Goal: Task Accomplishment & Management: Manage account settings

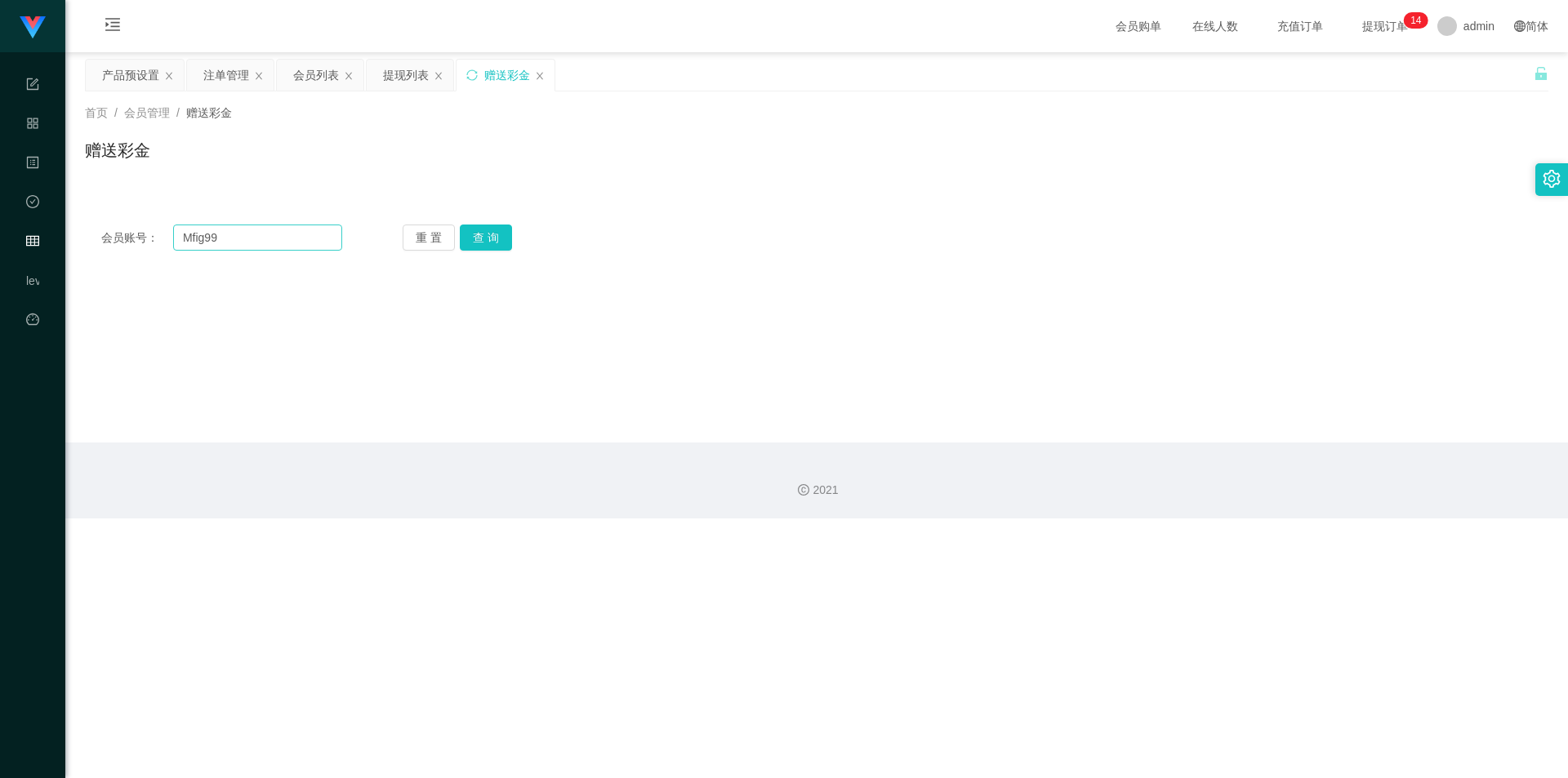
click at [224, 234] on input "Mfig99" at bounding box center [258, 237] width 169 height 26
drag, startPoint x: 246, startPoint y: 236, endPoint x: 145, endPoint y: 242, distance: 101.2
click at [145, 242] on div "会员账号： Mfig99" at bounding box center [221, 237] width 241 height 26
type input "90853201"
click at [494, 243] on button "查 询" at bounding box center [486, 237] width 52 height 26
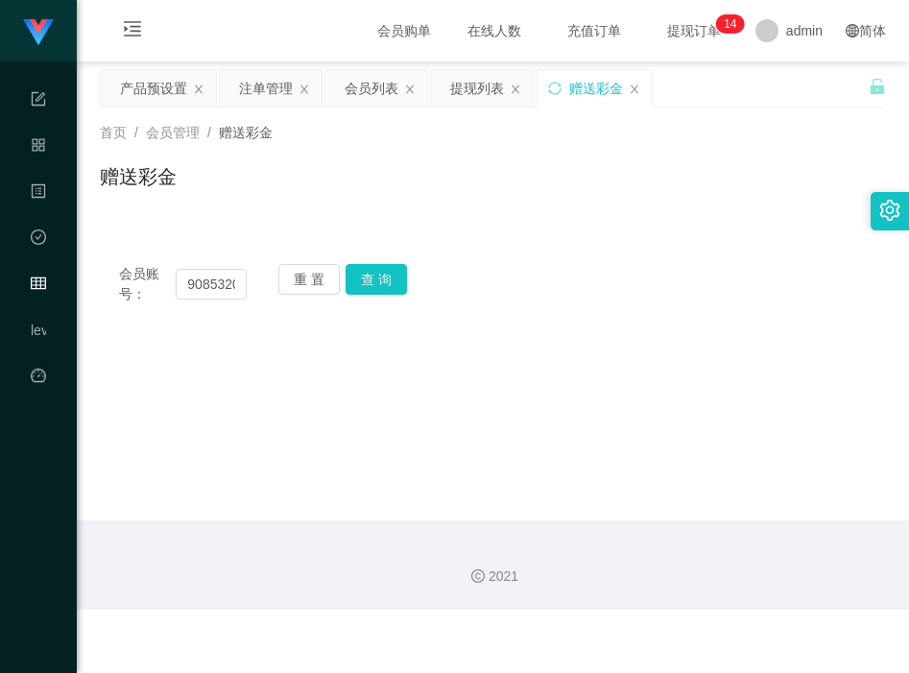
click at [709, 284] on div "会员账号： 90853201 重 置 查 询" at bounding box center [493, 284] width 786 height 40
click at [213, 286] on input "90853201" at bounding box center [211, 284] width 71 height 31
type input "jessqq"
drag, startPoint x: 375, startPoint y: 286, endPoint x: 462, endPoint y: 223, distance: 107.2
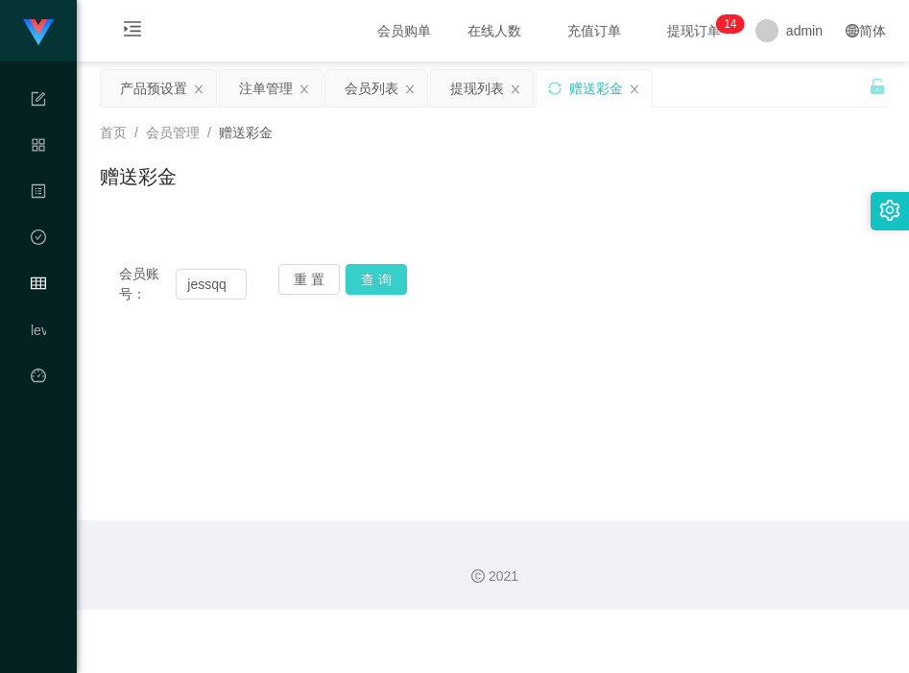
click at [375, 286] on button "查 询" at bounding box center [376, 279] width 61 height 31
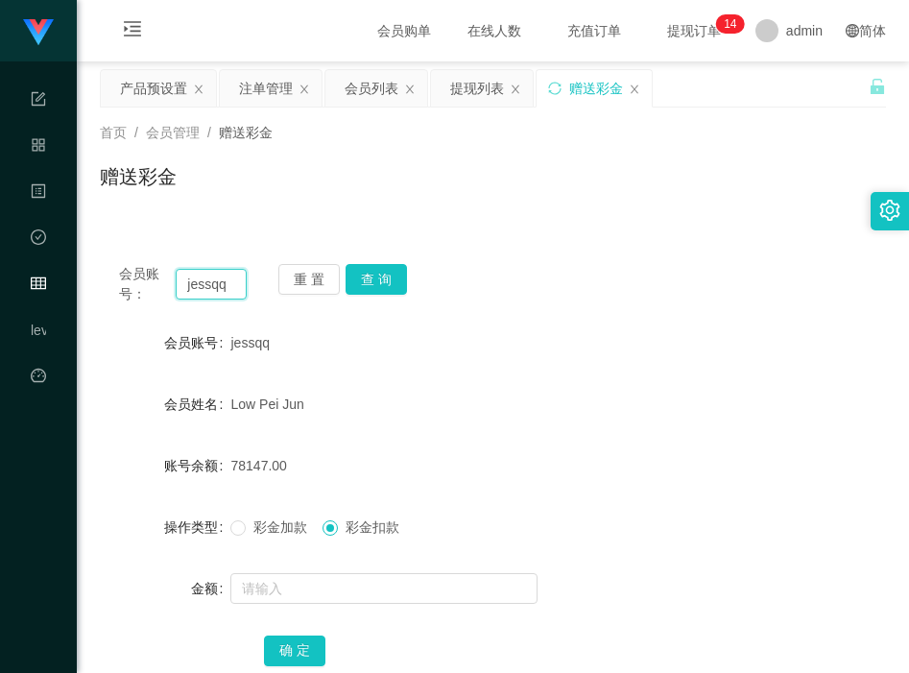
click at [209, 287] on input "jessqq" at bounding box center [211, 284] width 71 height 31
click at [204, 283] on input "jessqq" at bounding box center [211, 284] width 71 height 31
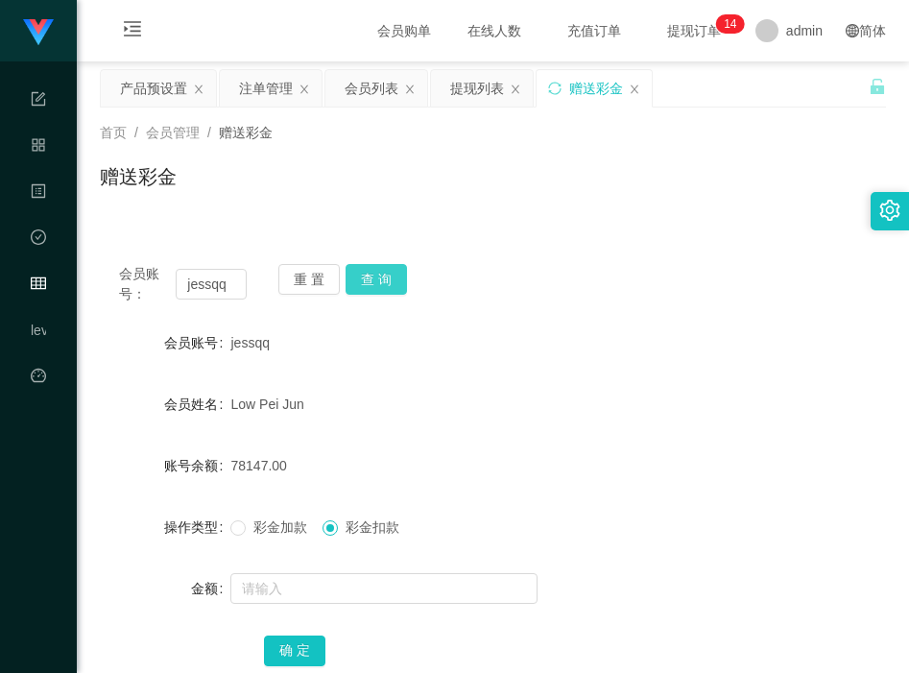
click at [385, 283] on button "查 询" at bounding box center [376, 279] width 61 height 31
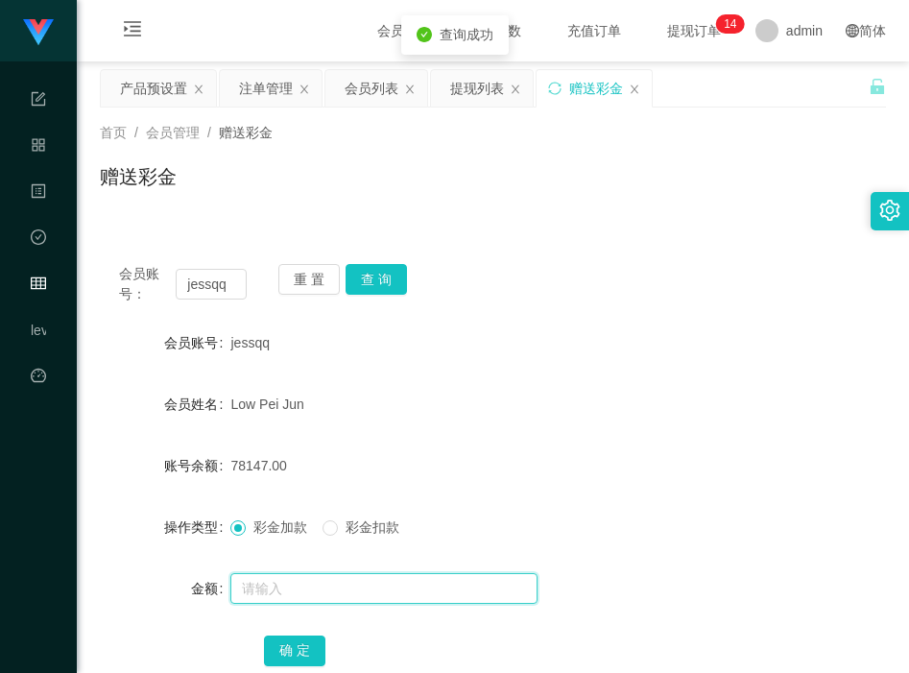
click at [284, 582] on input "text" at bounding box center [383, 588] width 307 height 31
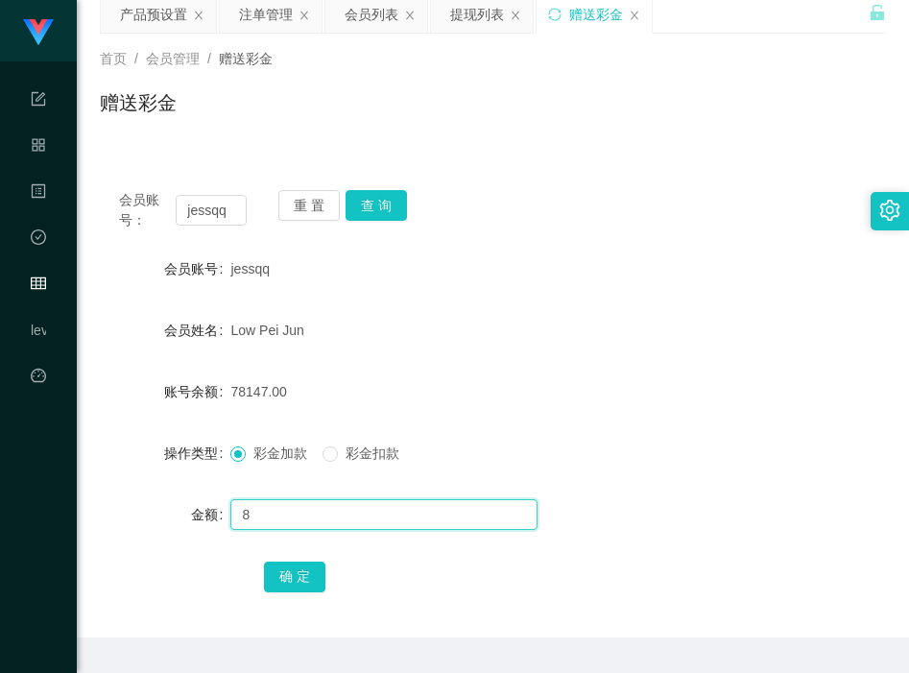
scroll to position [96, 0]
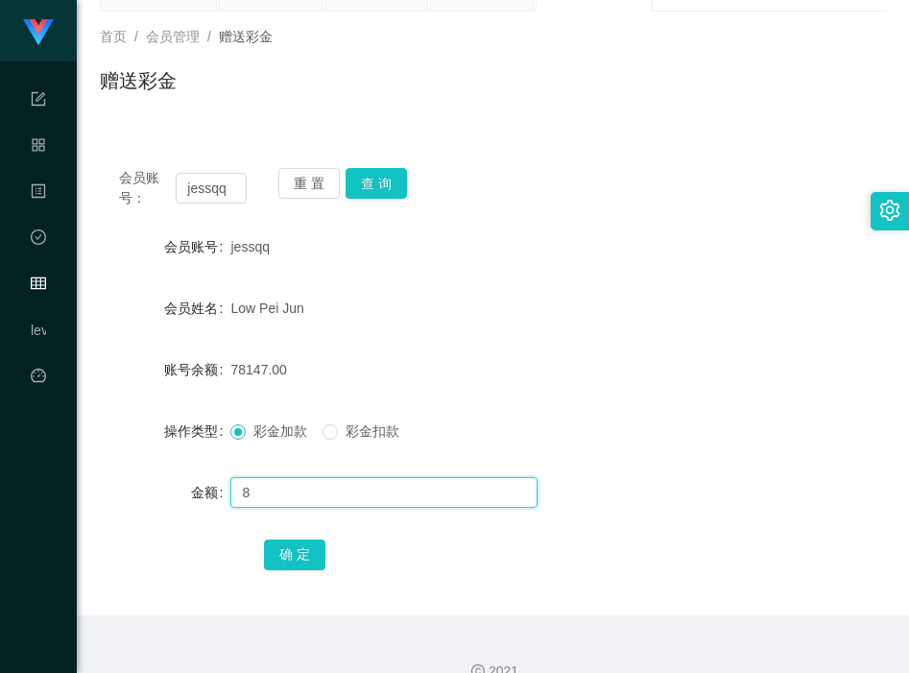
drag, startPoint x: 251, startPoint y: 495, endPoint x: 230, endPoint y: 490, distance: 21.7
click at [230, 490] on input "8" at bounding box center [383, 492] width 307 height 31
click at [278, 491] on input "8" at bounding box center [383, 492] width 307 height 31
type input "8"
drag, startPoint x: 283, startPoint y: 495, endPoint x: 292, endPoint y: 521, distance: 28.2
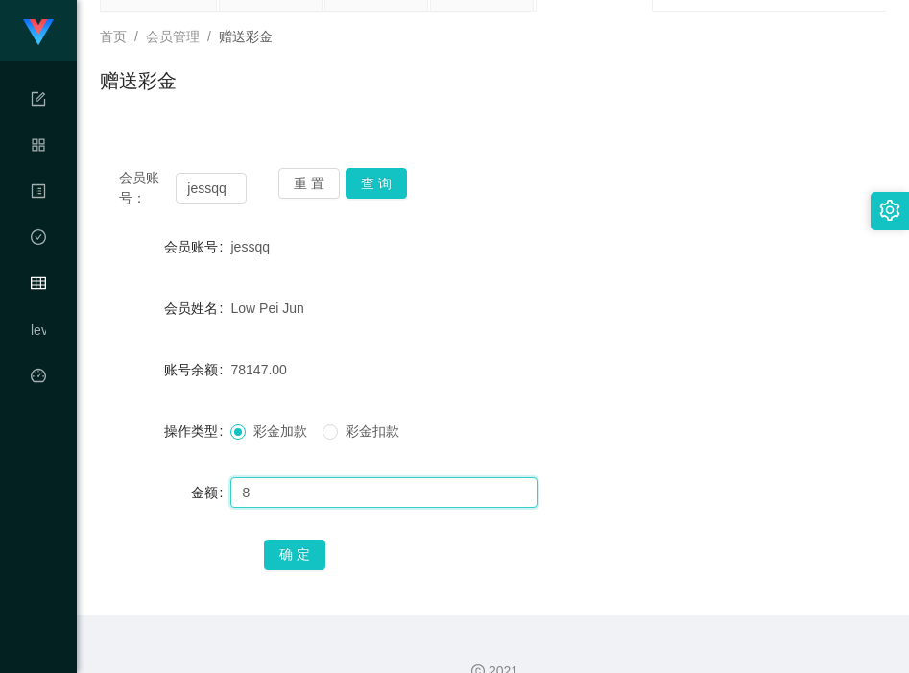
click at [283, 495] on input "8" at bounding box center [383, 492] width 307 height 31
click at [299, 555] on button "确 定" at bounding box center [294, 555] width 61 height 31
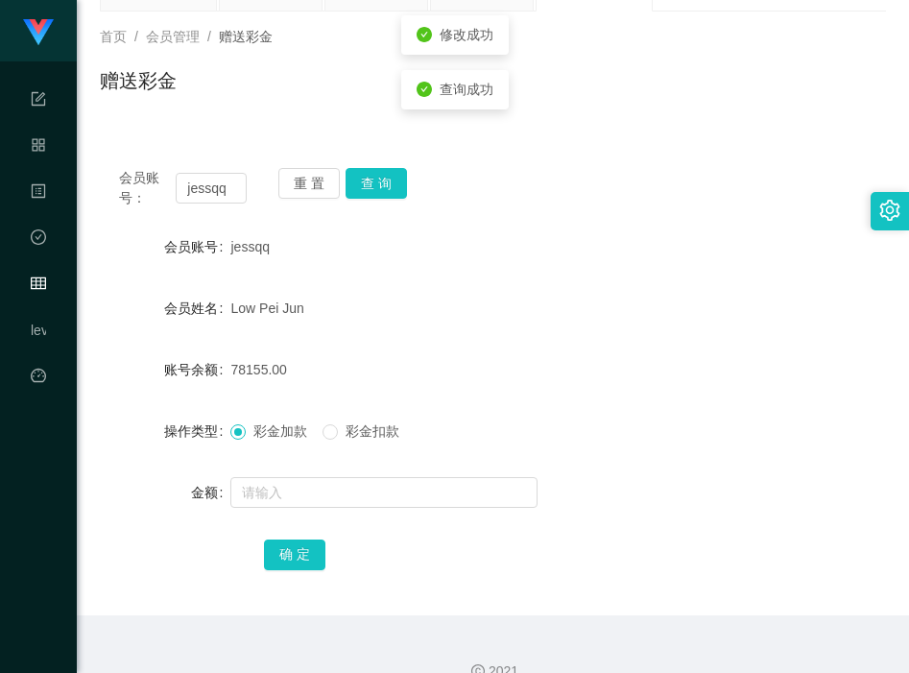
click at [535, 397] on form "会员账号 jessqq 会员姓名 Low Pei Jun 账号余额 78155.00 操作类型 彩金加款 彩金扣款 金额 确 定" at bounding box center [493, 401] width 786 height 346
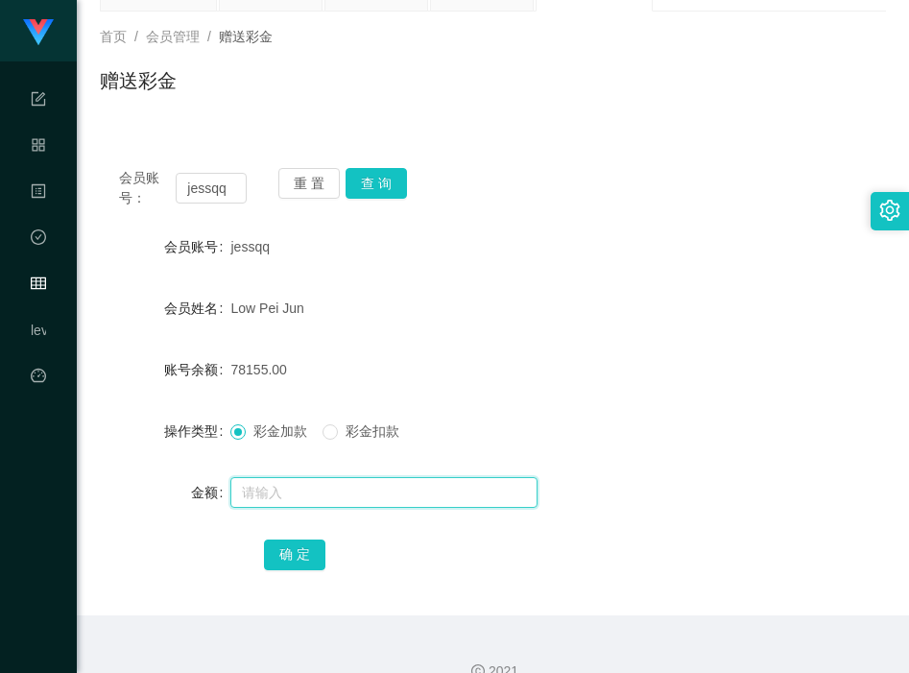
click at [331, 499] on input "text" at bounding box center [383, 492] width 307 height 31
type input "500"
click at [293, 550] on button "确 定" at bounding box center [294, 555] width 61 height 31
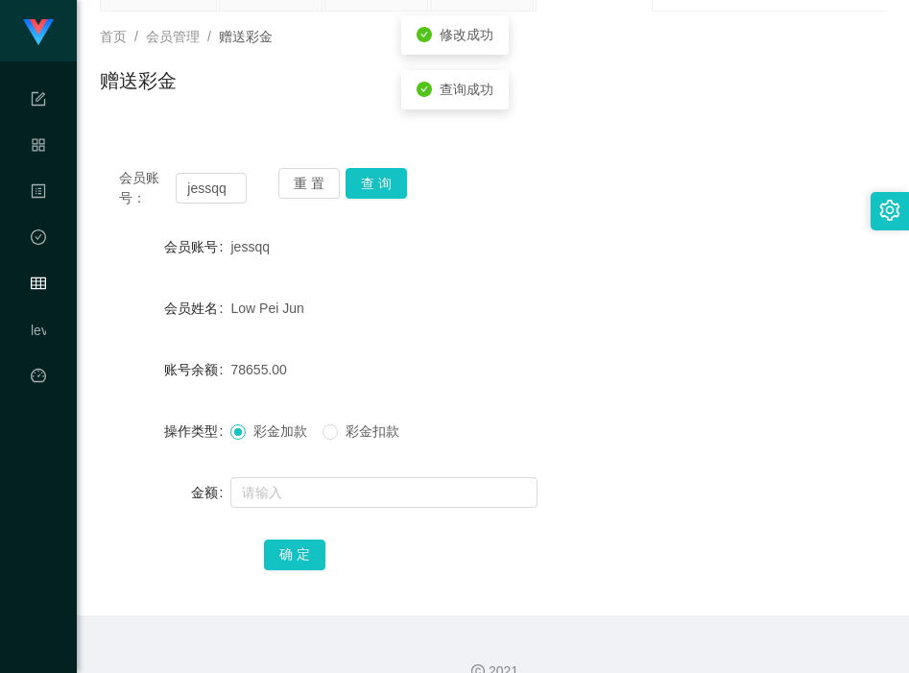
click at [590, 351] on div "78655.00" at bounding box center [459, 370] width 459 height 38
drag, startPoint x: 420, startPoint y: 68, endPoint x: 439, endPoint y: 58, distance: 21.9
click at [420, 68] on div "赠送彩金" at bounding box center [493, 88] width 786 height 44
click at [483, 304] on div "Low Pei Jun" at bounding box center [459, 308] width 459 height 38
click at [588, 361] on div "78655.00" at bounding box center [459, 370] width 459 height 38
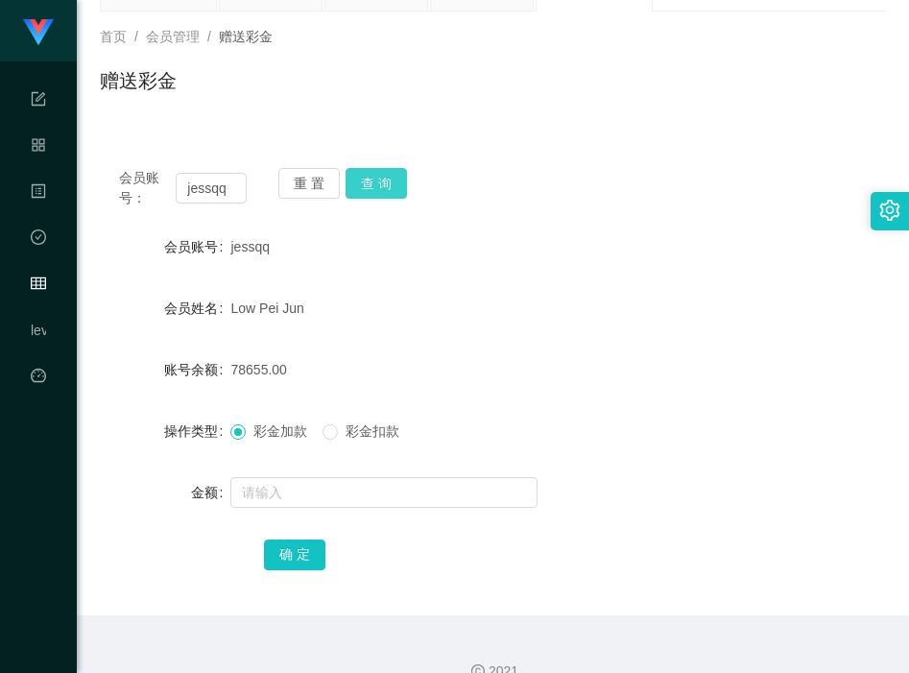
click at [375, 186] on button "查 询" at bounding box center [376, 183] width 61 height 31
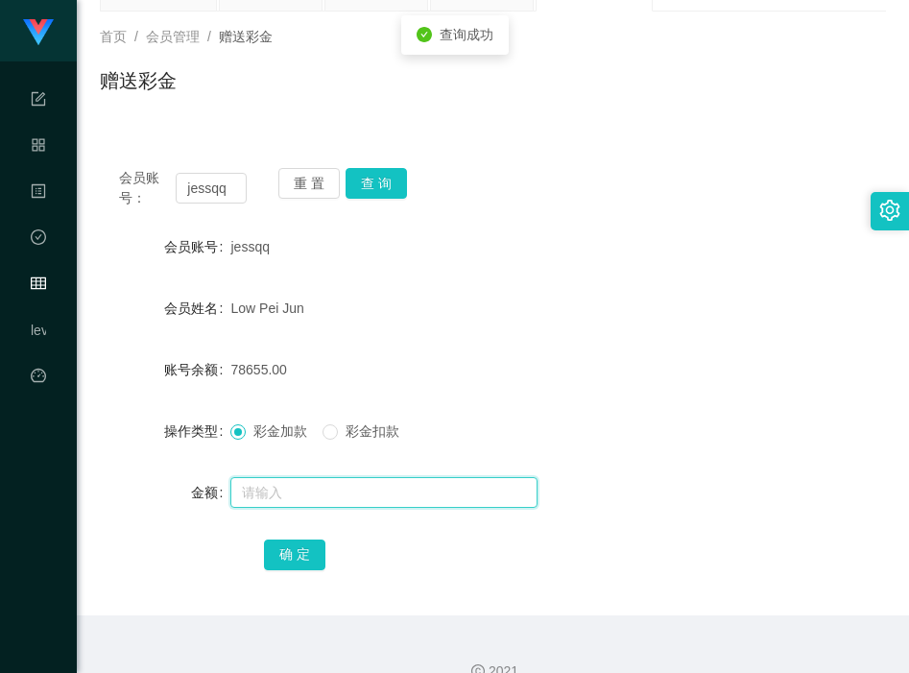
click at [320, 489] on input "text" at bounding box center [383, 492] width 307 height 31
type input "8"
click at [284, 555] on button "确 定" at bounding box center [294, 555] width 61 height 31
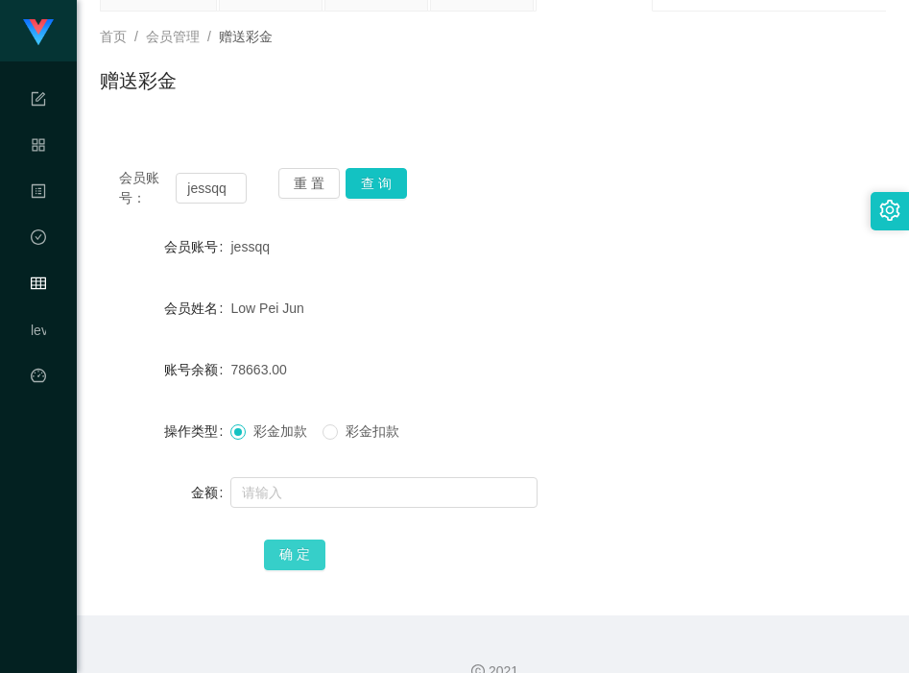
scroll to position [0, 0]
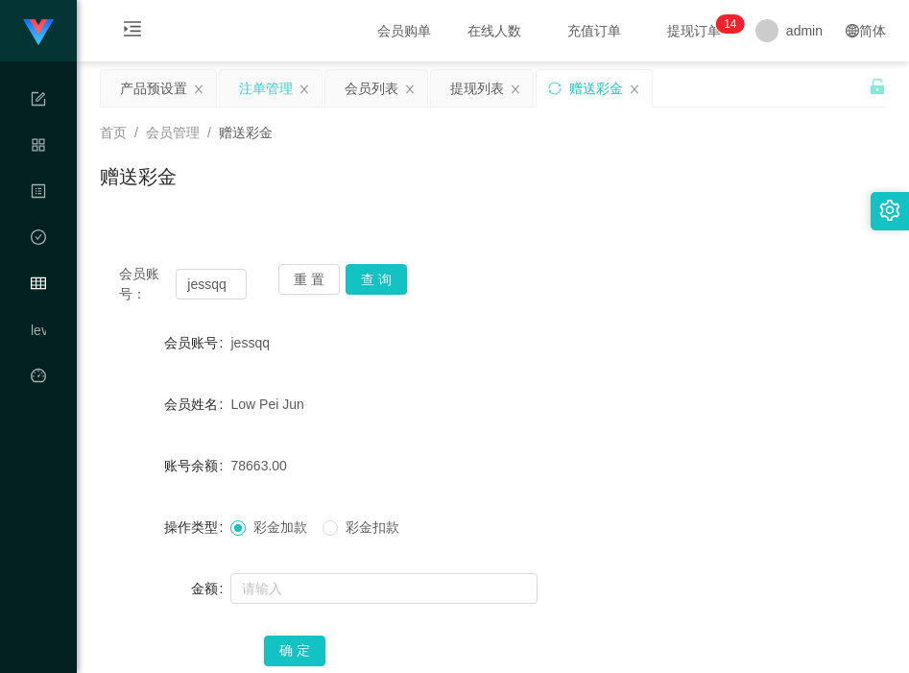
click at [267, 81] on div "注单管理" at bounding box center [266, 88] width 54 height 36
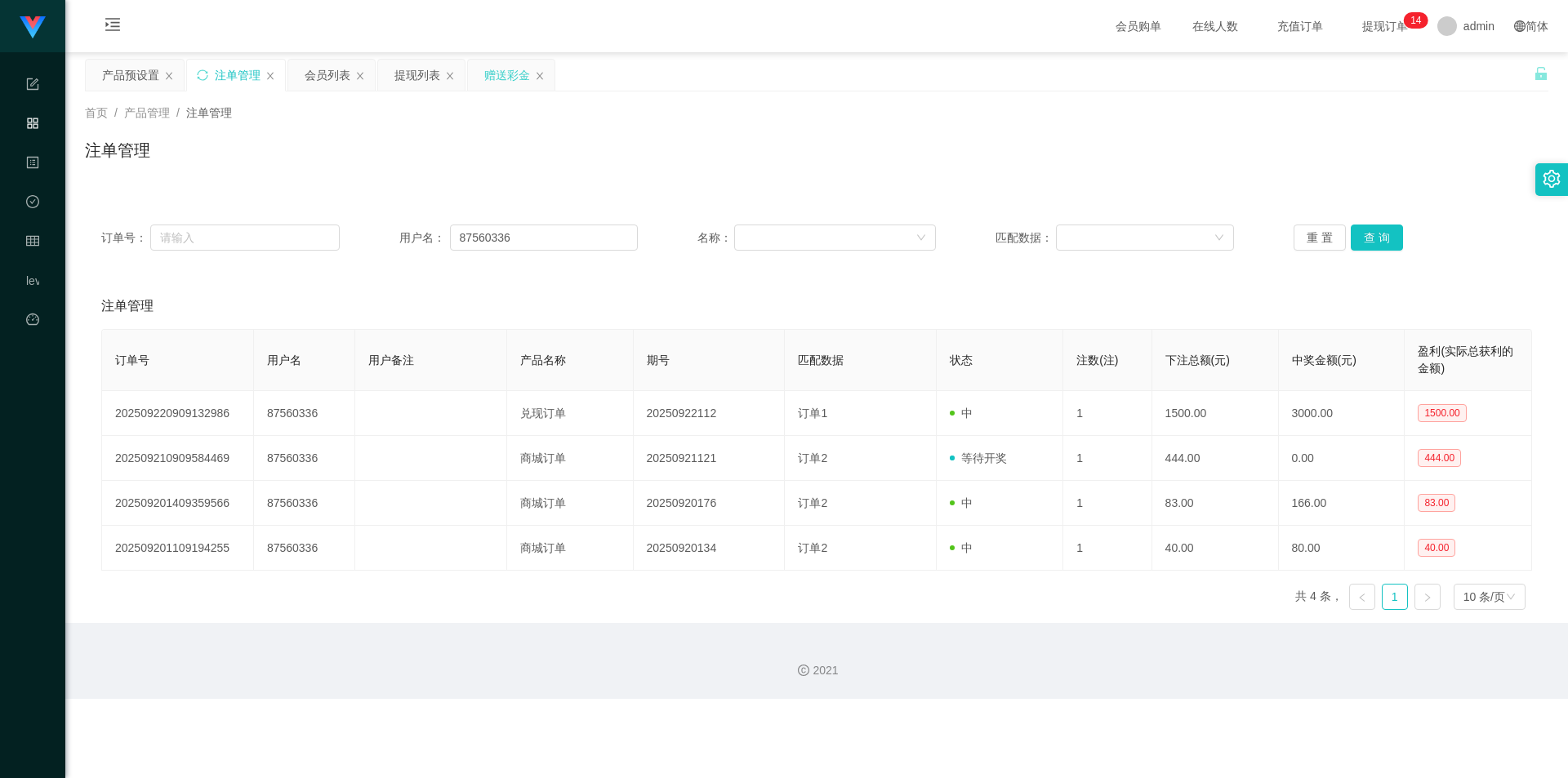
click at [506, 75] on div "赠送彩金" at bounding box center [507, 75] width 46 height 31
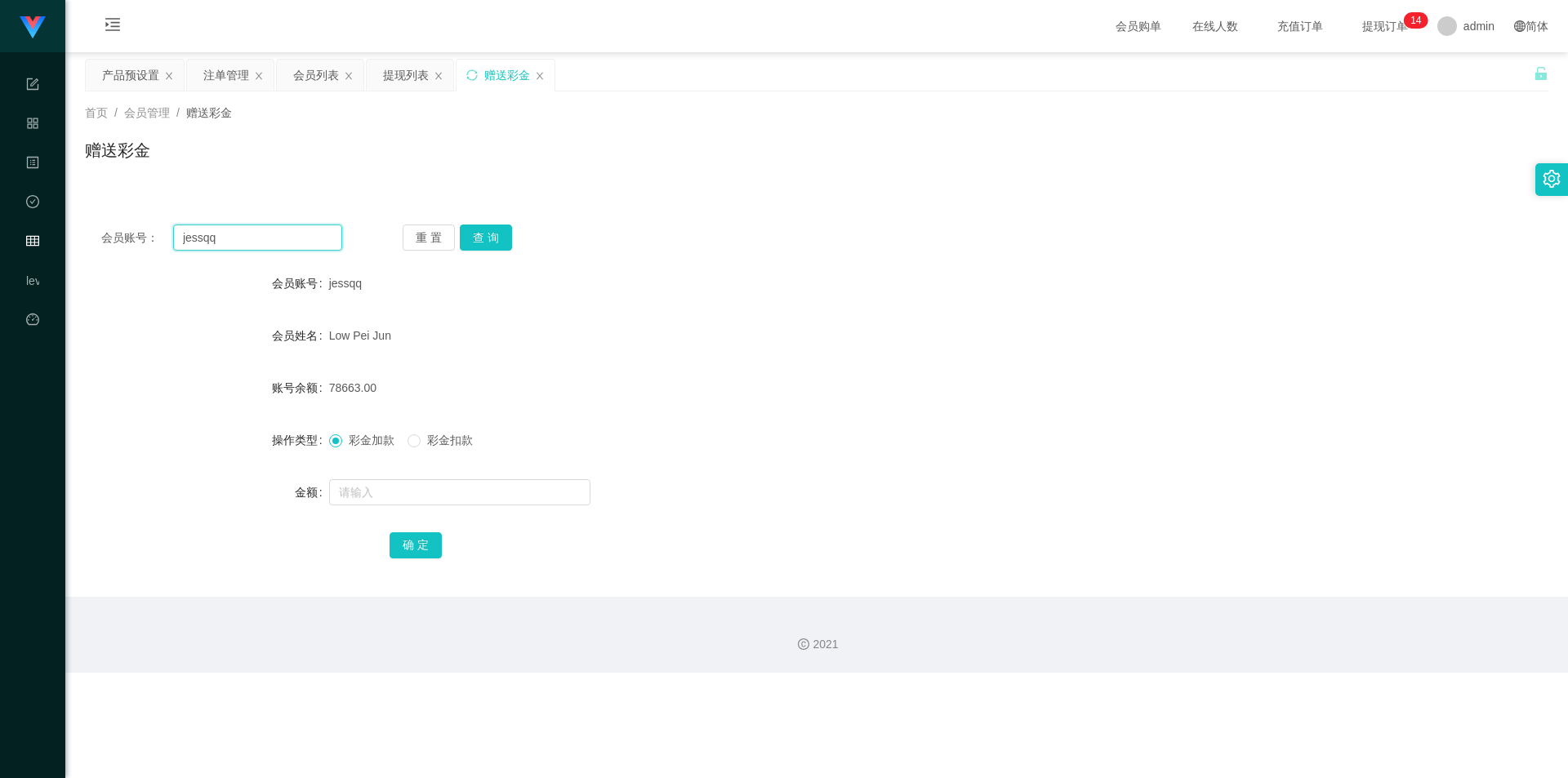
drag, startPoint x: 236, startPoint y: 236, endPoint x: 168, endPoint y: 241, distance: 68.2
click at [168, 241] on div "会员账号： [PERSON_NAME]" at bounding box center [221, 237] width 241 height 26
click at [301, 75] on div "会员列表" at bounding box center [316, 75] width 46 height 31
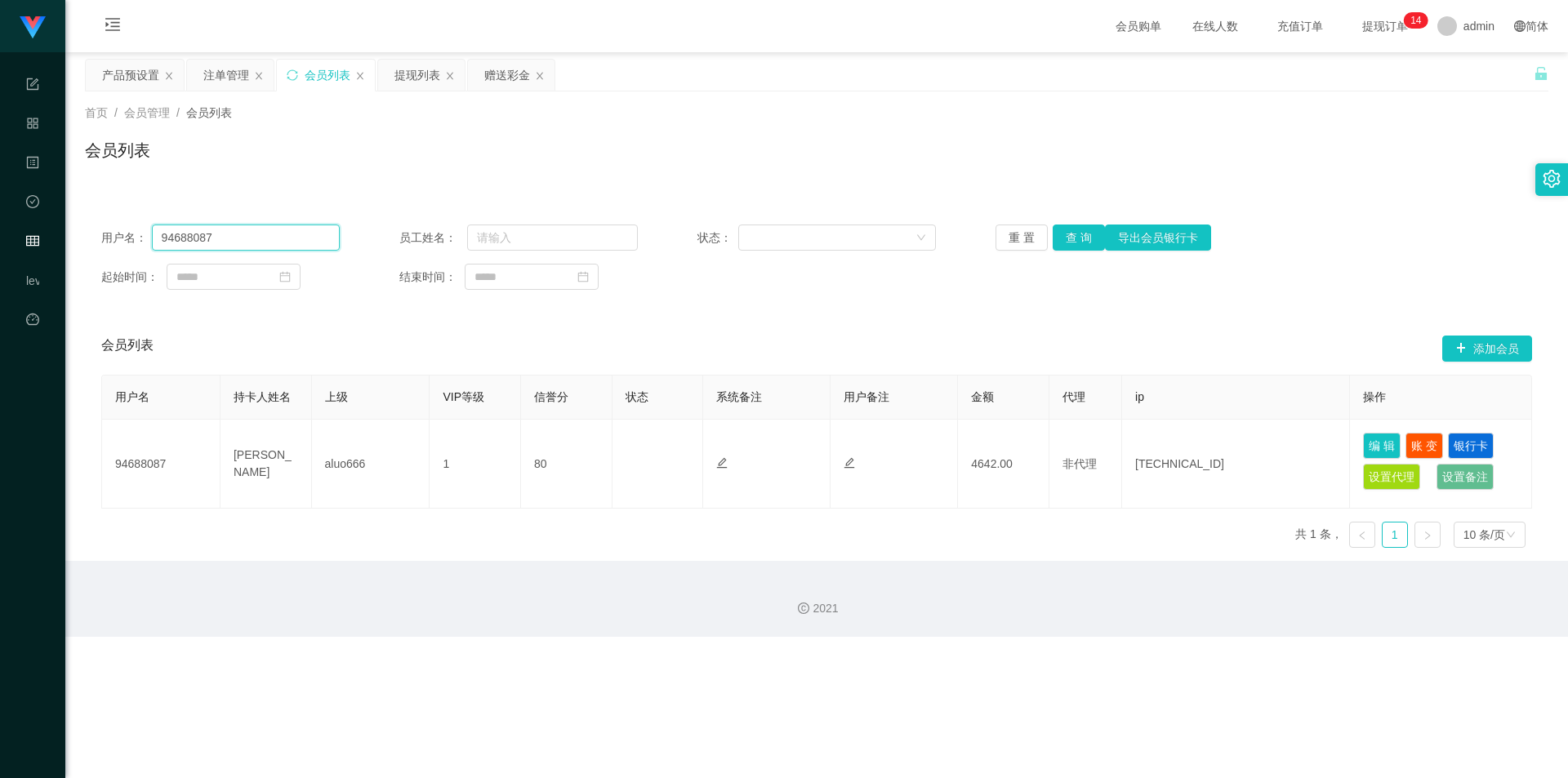
drag, startPoint x: 244, startPoint y: 238, endPoint x: 133, endPoint y: 238, distance: 111.0
click at [133, 238] on div "用户名： 94688087" at bounding box center [220, 237] width 238 height 26
click at [510, 72] on div "赠送彩金" at bounding box center [507, 75] width 46 height 31
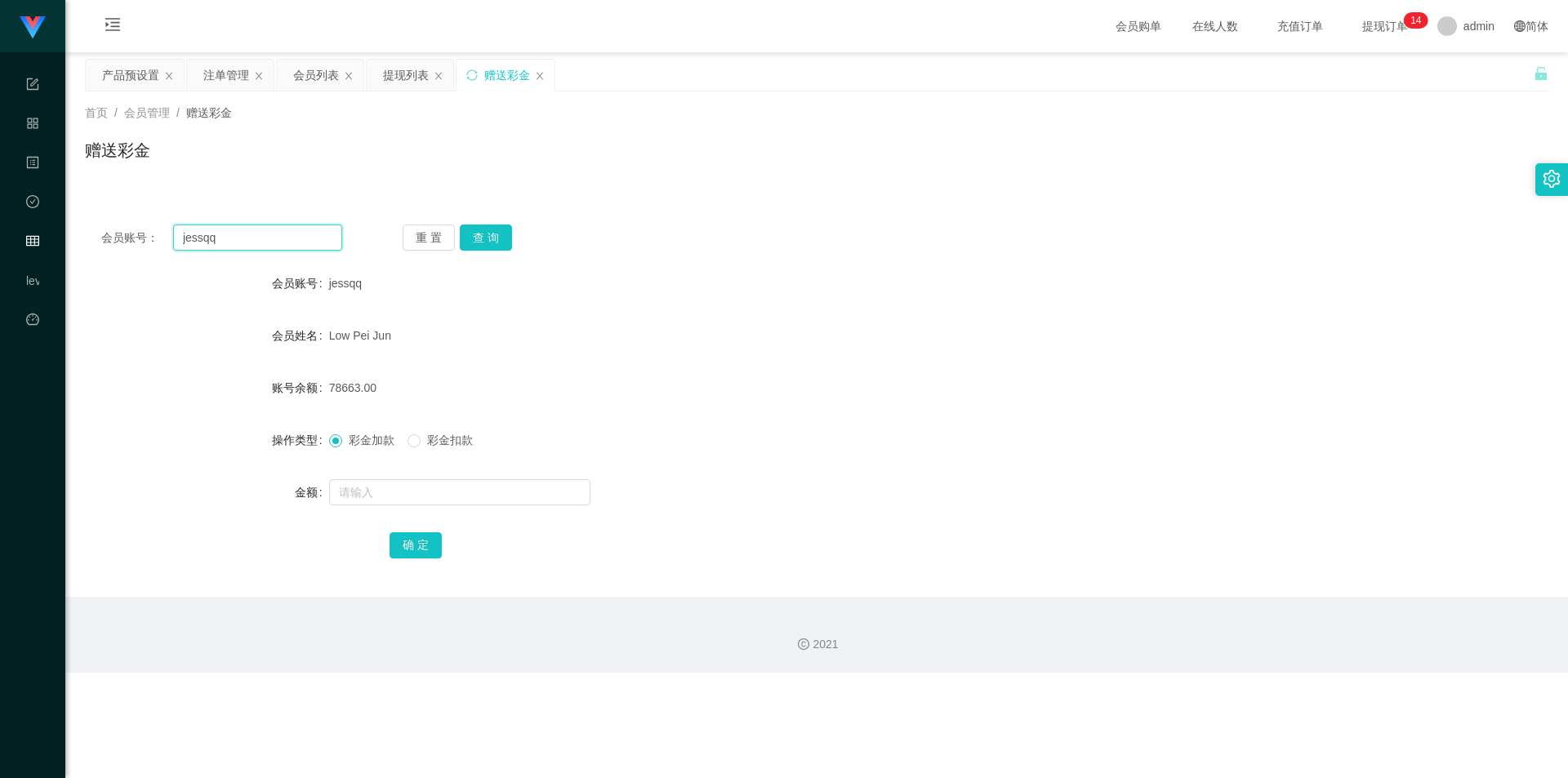
drag, startPoint x: 225, startPoint y: 242, endPoint x: 141, endPoint y: 229, distance: 85.0
click at [141, 229] on div "会员账号： [PERSON_NAME]" at bounding box center [221, 237] width 241 height 26
click at [220, 77] on div "注单管理" at bounding box center [226, 75] width 46 height 31
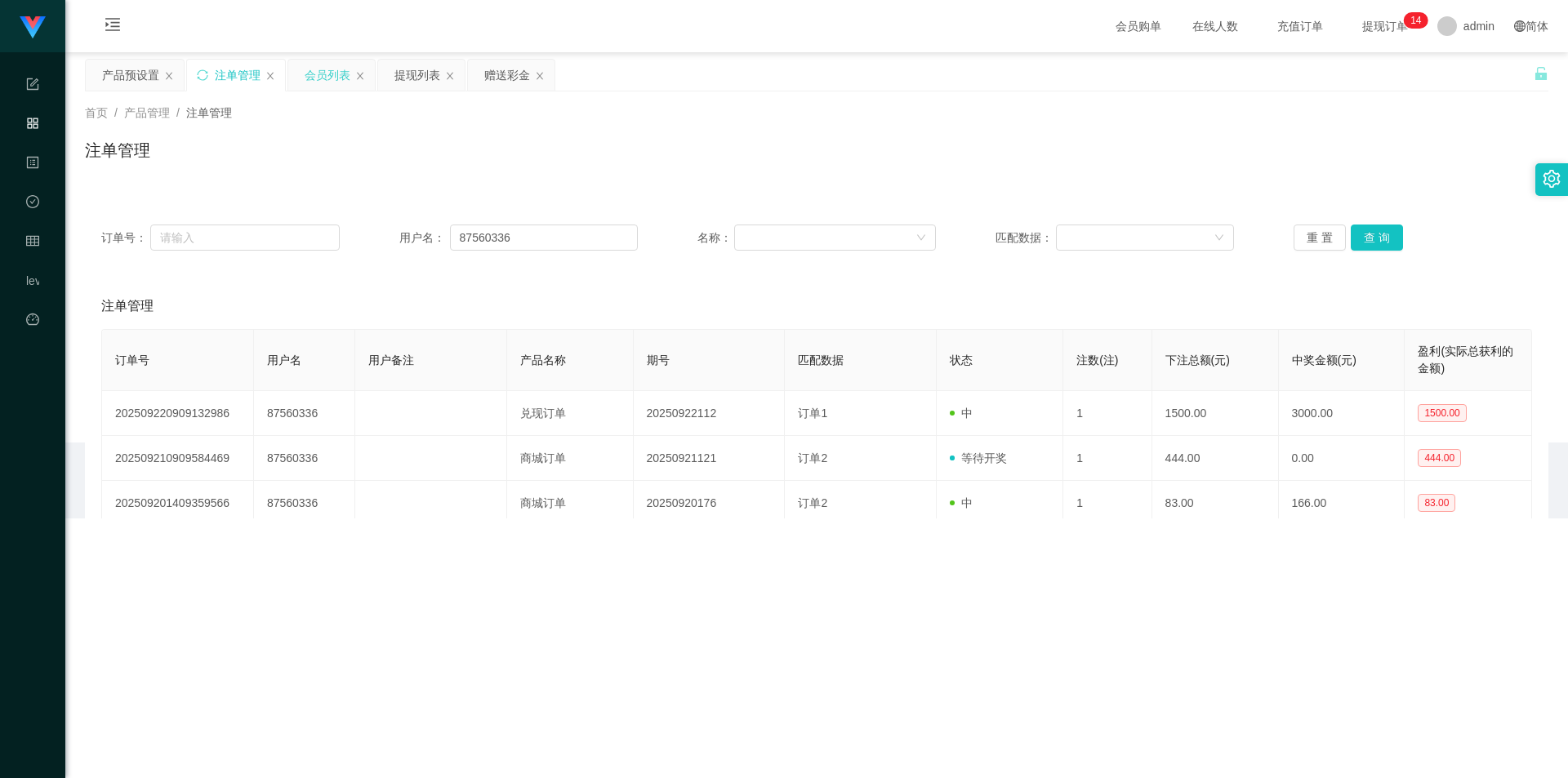
click at [328, 77] on div "会员列表" at bounding box center [327, 75] width 46 height 31
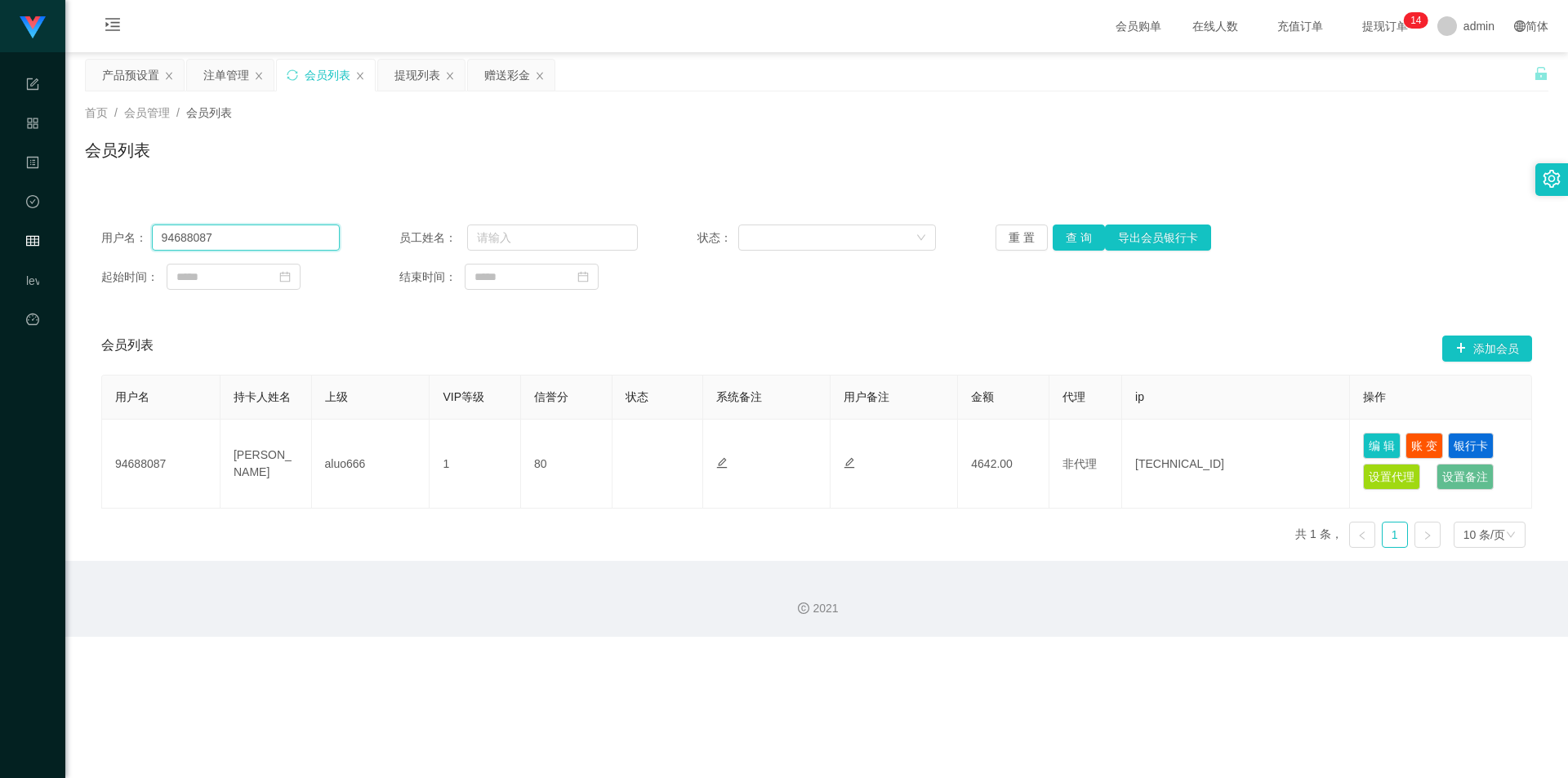
drag, startPoint x: 241, startPoint y: 236, endPoint x: 99, endPoint y: 239, distance: 142.0
click at [99, 239] on div "用户名： 94688087 员工姓名： 状态： 重 置 查 询 导出会员银行卡 起始时间： 结束时间：" at bounding box center [816, 257] width 1463 height 98
paste input "jessqq"
type input "jessqq"
click at [1065, 229] on button "查 询" at bounding box center [1078, 237] width 52 height 26
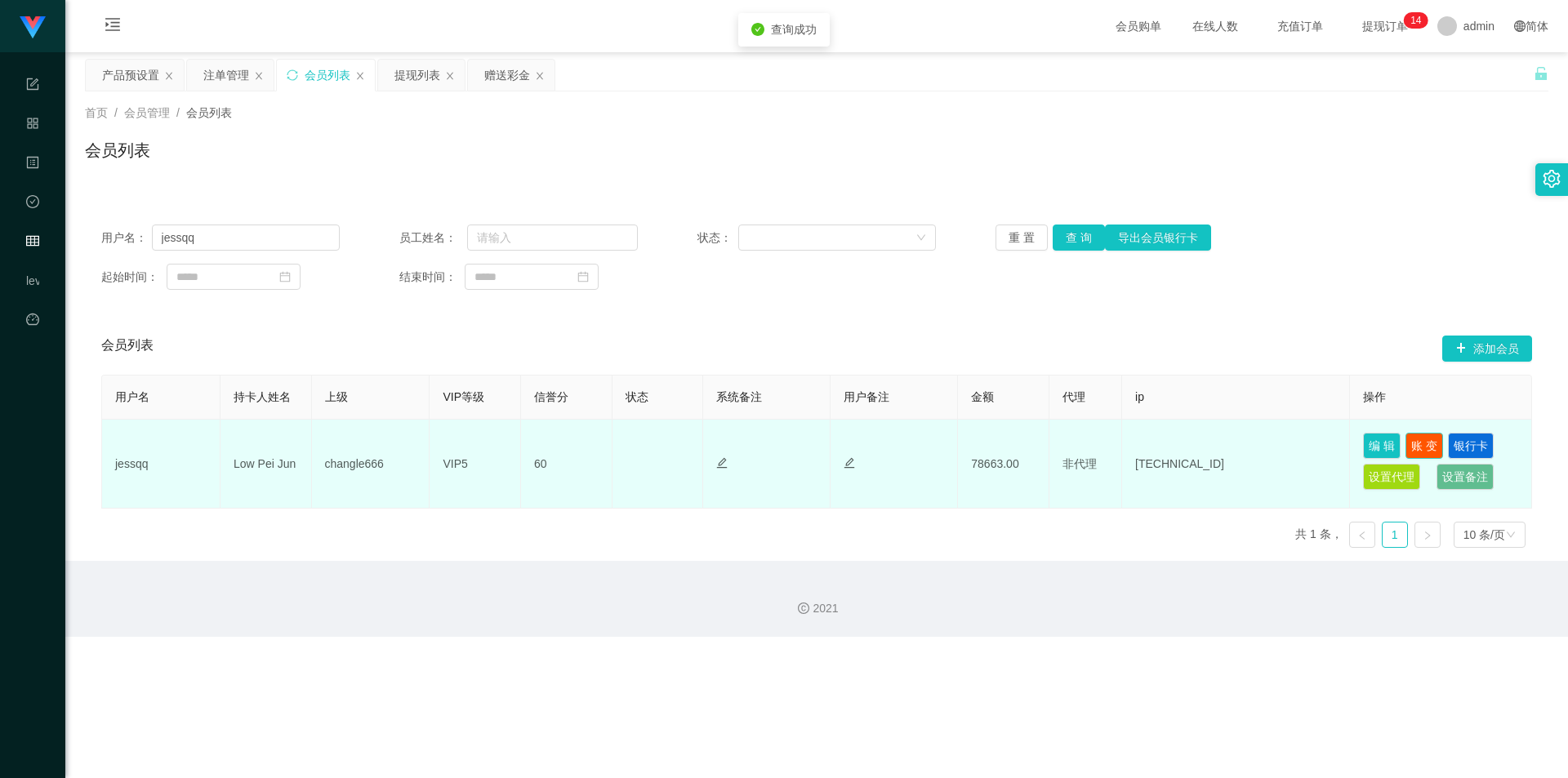
click at [1410, 444] on button "账 变" at bounding box center [1424, 446] width 37 height 26
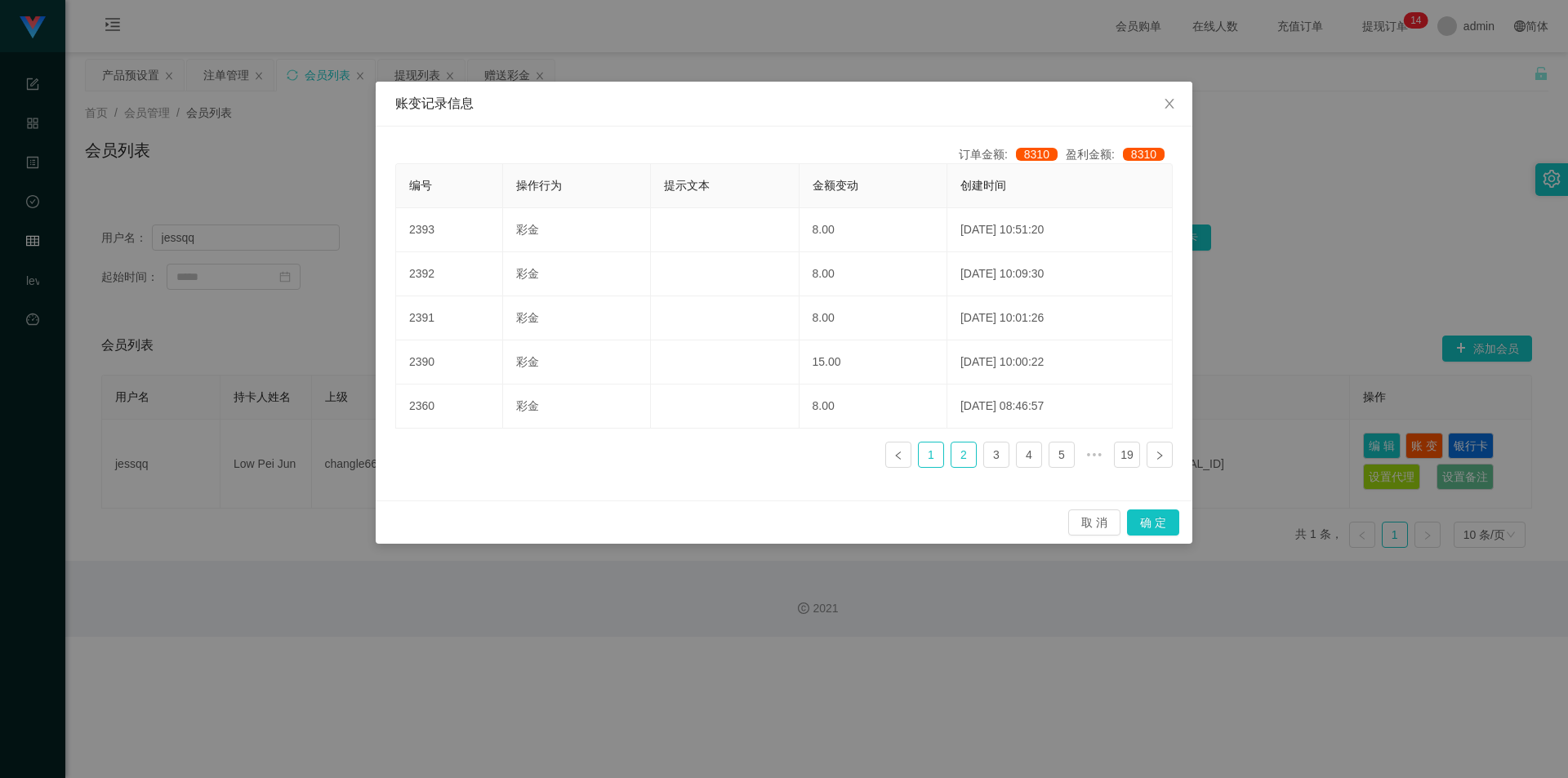
click at [936, 451] on link "1" at bounding box center [930, 454] width 25 height 25
click at [1168, 105] on icon "图标: close" at bounding box center [1168, 103] width 13 height 13
